Goal: Find specific page/section: Find specific page/section

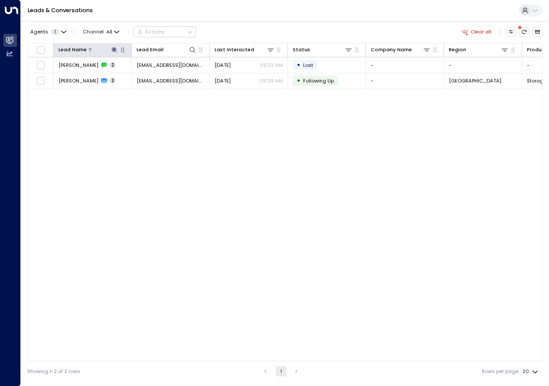
click at [109, 51] on div at bounding box center [103, 50] width 32 height 8
click at [115, 52] on icon at bounding box center [114, 50] width 6 height 6
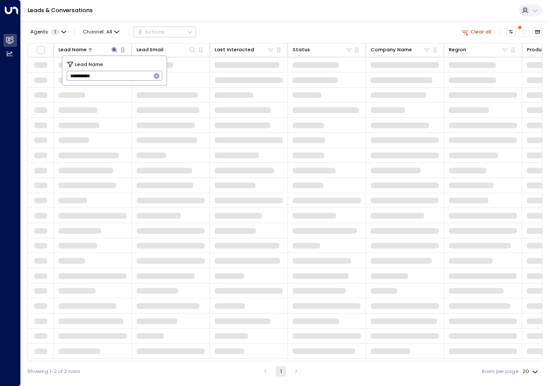
type input "**********"
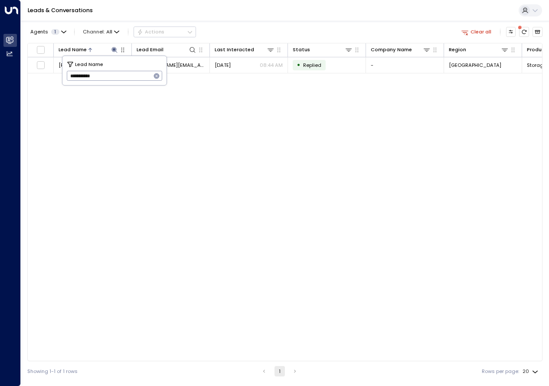
click at [151, 146] on div "Lead Name Lead Email Last Interacted Status Company Name Region Product # of pe…" at bounding box center [284, 202] width 515 height 318
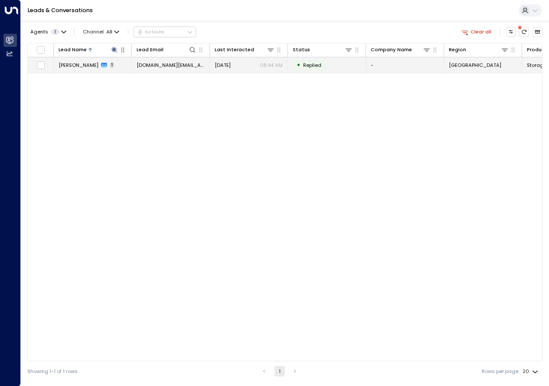
click at [108, 62] on td "[PERSON_NAME] 1" at bounding box center [93, 64] width 78 height 15
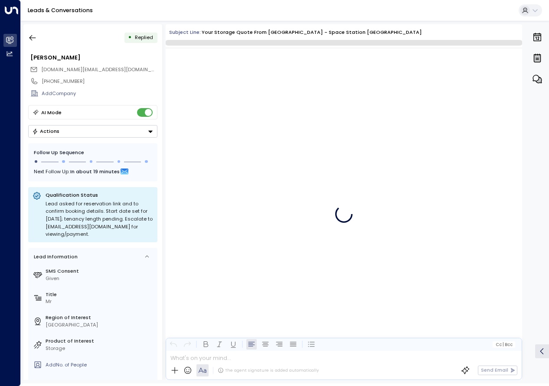
scroll to position [262, 0]
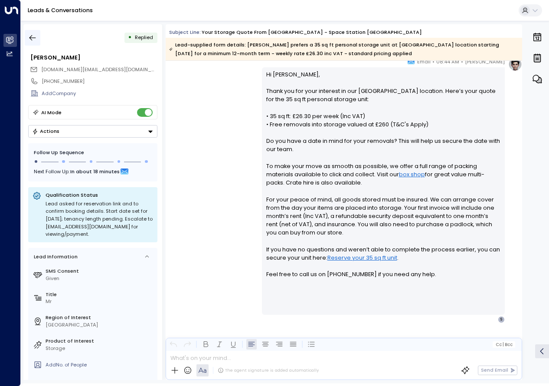
click at [34, 37] on icon "button" at bounding box center [32, 37] width 9 height 9
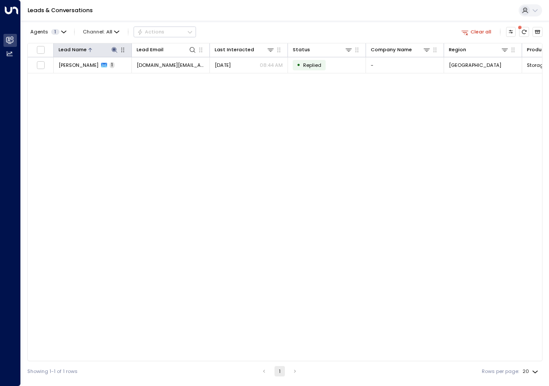
click at [119, 50] on icon "button" at bounding box center [122, 49] width 7 height 7
click at [115, 53] on icon at bounding box center [114, 49] width 7 height 7
type input "**********"
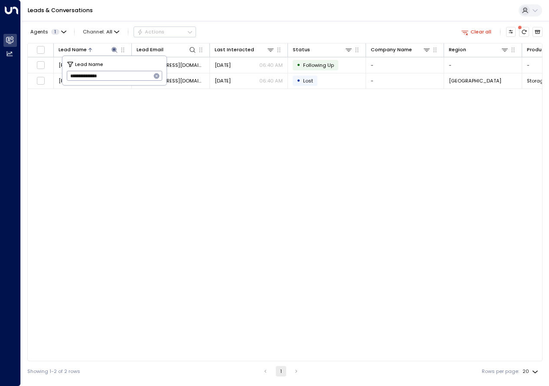
click at [229, 163] on div "Lead Name Lead Email Last Interacted Status Company Name Region Product # of pe…" at bounding box center [284, 202] width 515 height 318
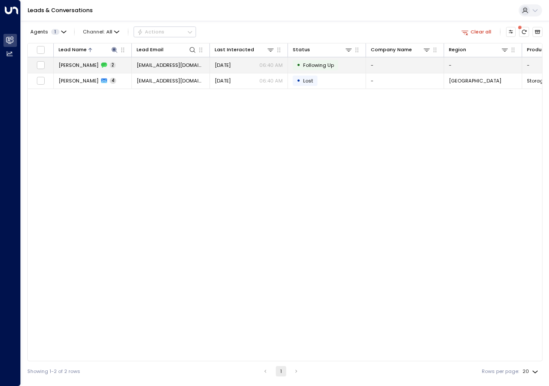
click at [87, 64] on span "[PERSON_NAME]" at bounding box center [79, 65] width 40 height 7
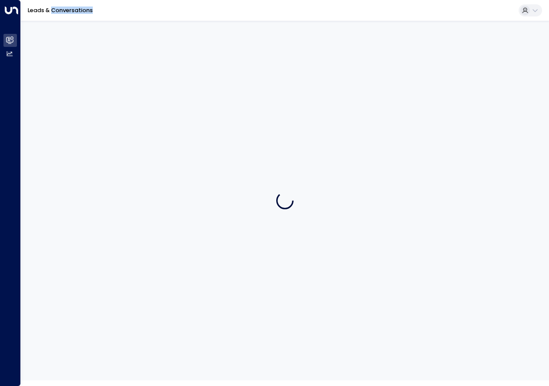
click at [87, 64] on div at bounding box center [285, 200] width 528 height 359
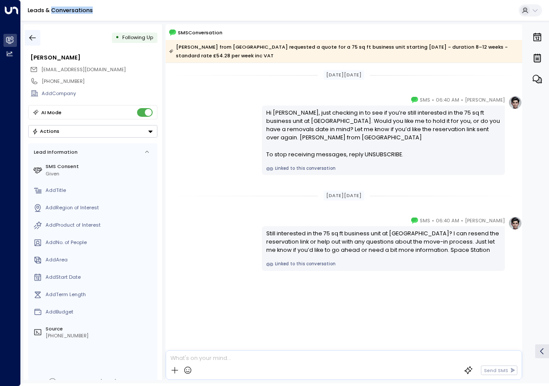
click at [34, 37] on icon "button" at bounding box center [32, 37] width 9 height 9
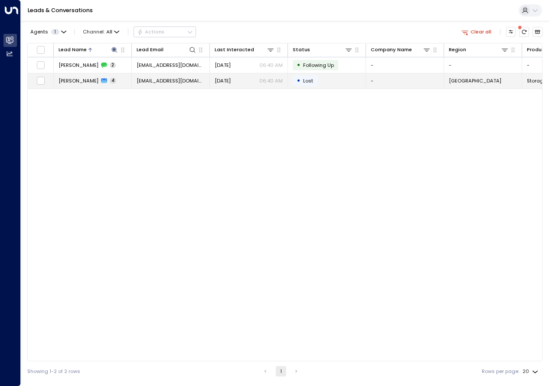
click at [90, 79] on span "[PERSON_NAME]" at bounding box center [79, 80] width 40 height 7
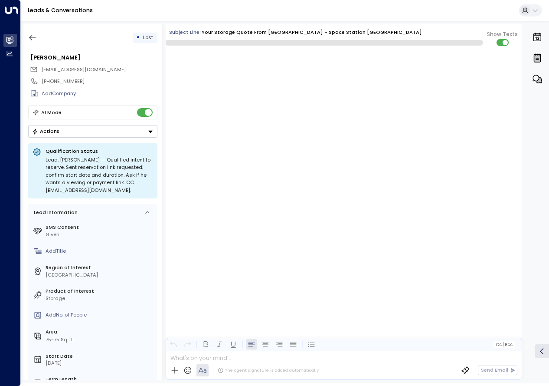
scroll to position [1405, 0]
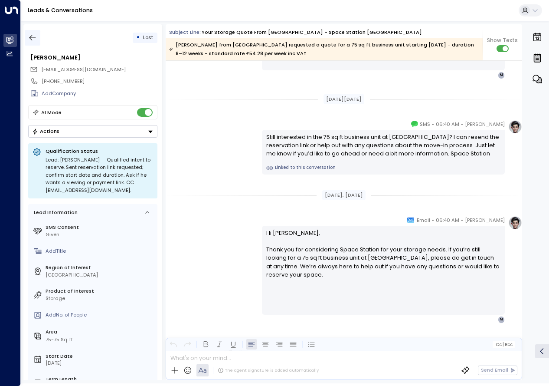
click at [30, 37] on icon "button" at bounding box center [32, 37] width 9 height 9
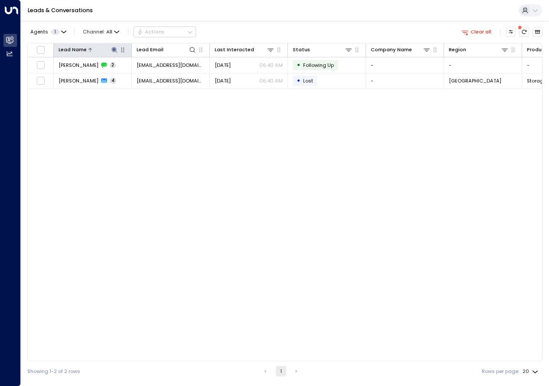
click at [117, 51] on icon at bounding box center [114, 49] width 7 height 7
type input "**********"
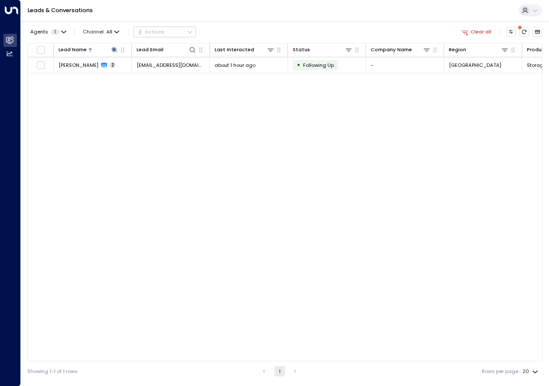
click at [119, 131] on div "Lead Name Lead Email Last Interacted Status Company Name Region Product # of pe…" at bounding box center [284, 202] width 515 height 318
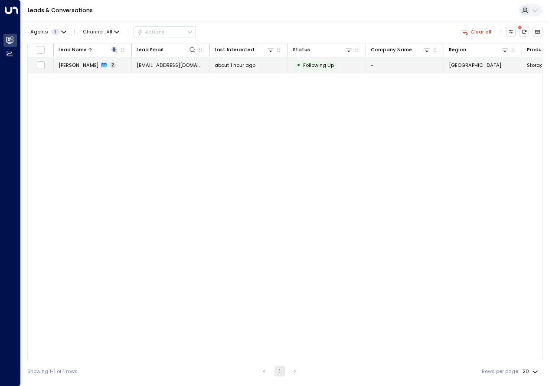
click at [82, 67] on span "[PERSON_NAME]" at bounding box center [79, 65] width 40 height 7
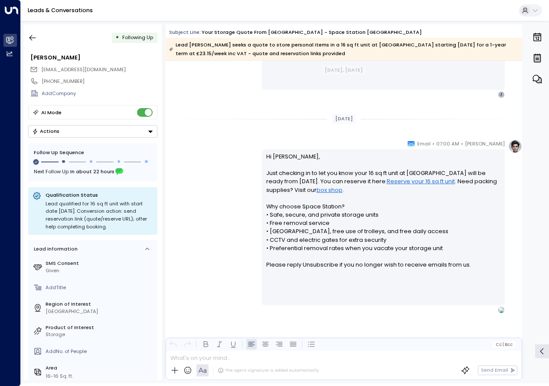
scroll to position [547, 0]
